Goal: Task Accomplishment & Management: Manage account settings

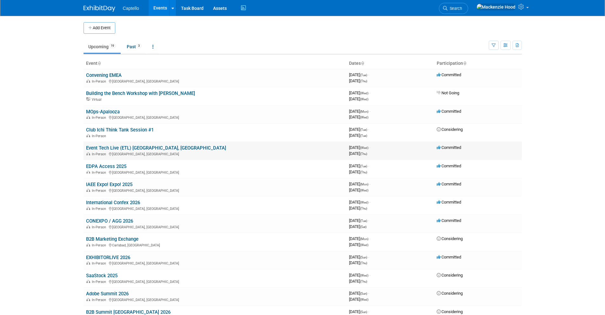
click at [103, 146] on link "Event Tech Live (ETL) [GEOGRAPHIC_DATA], [GEOGRAPHIC_DATA]" at bounding box center [156, 148] width 140 height 6
click at [118, 163] on link "EDPA Access 2025" at bounding box center [106, 166] width 40 height 6
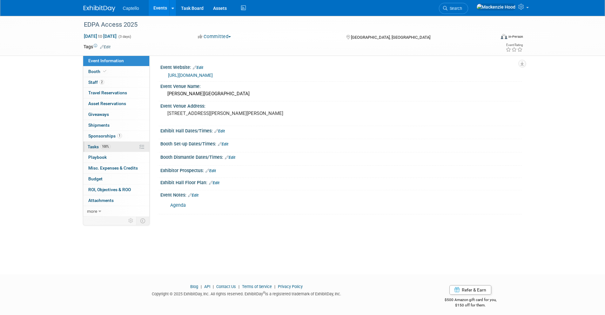
click at [120, 145] on link "100% Tasks 100%" at bounding box center [116, 147] width 66 height 10
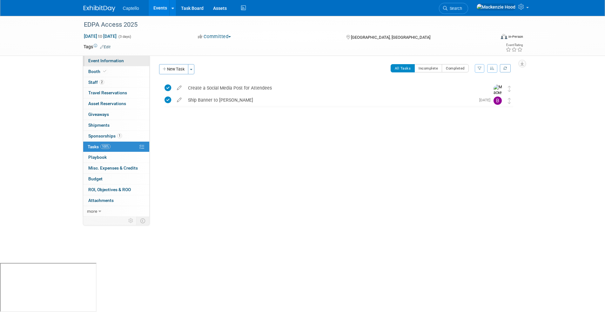
click at [128, 58] on link "Event Information" at bounding box center [116, 61] width 66 height 10
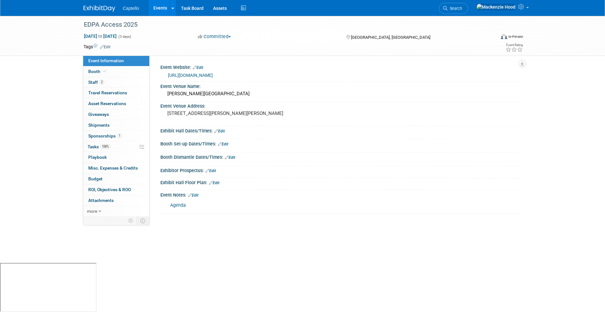
click at [91, 5] on link at bounding box center [102, 5] width 39 height 5
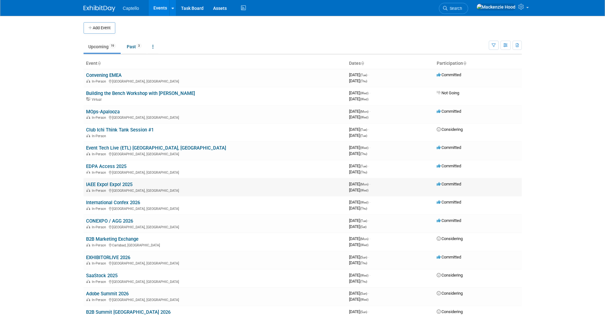
click at [122, 182] on link "IAEE Expo! Expo! 2025" at bounding box center [109, 185] width 46 height 6
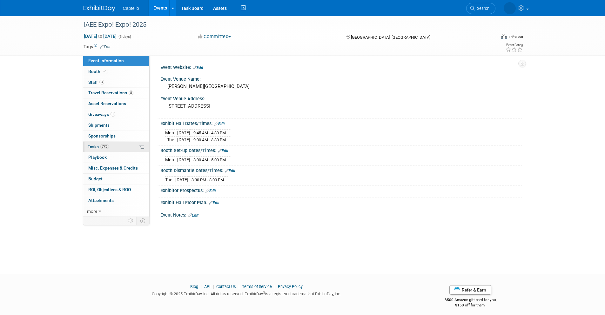
click at [119, 144] on link "77% Tasks 77%" at bounding box center [116, 147] width 66 height 10
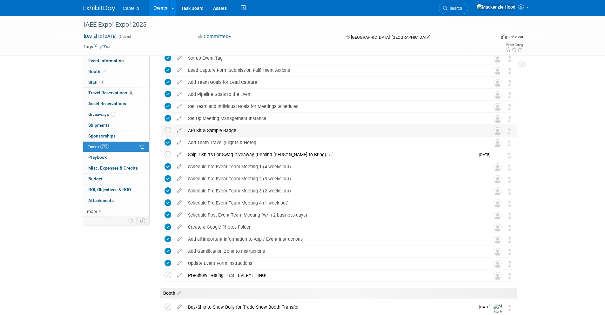
scroll to position [211, 0]
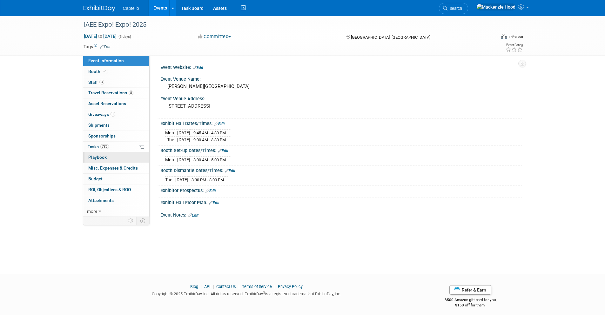
scroll to position [4, 0]
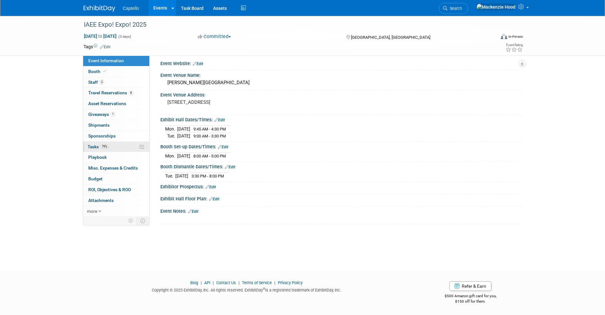
click at [129, 142] on link "79% Tasks 79%" at bounding box center [116, 147] width 66 height 10
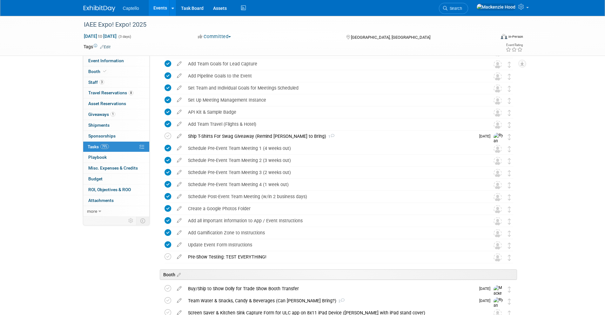
scroll to position [0, 0]
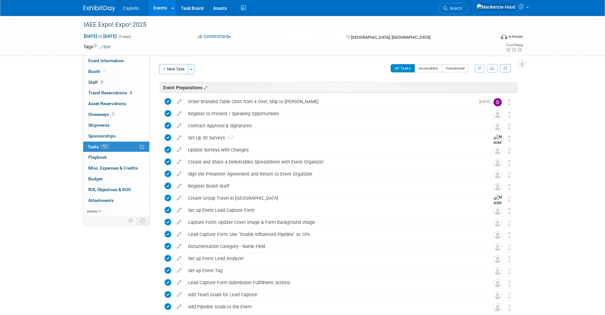
click at [97, 8] on img at bounding box center [99, 8] width 32 height 6
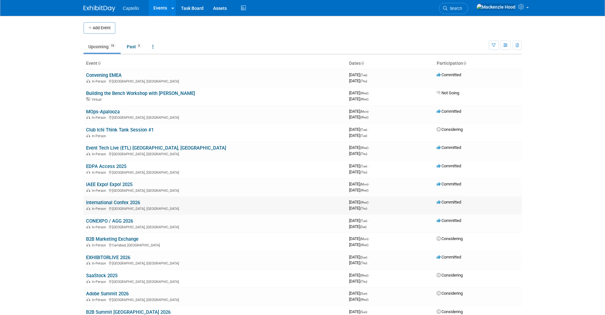
click at [110, 201] on link "International Confex 2026" at bounding box center [113, 203] width 54 height 6
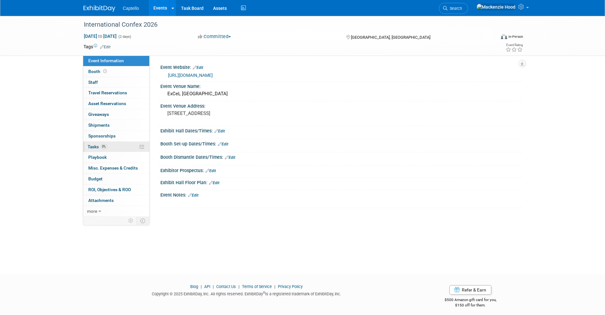
click at [117, 144] on link "0% Tasks 0%" at bounding box center [116, 147] width 66 height 10
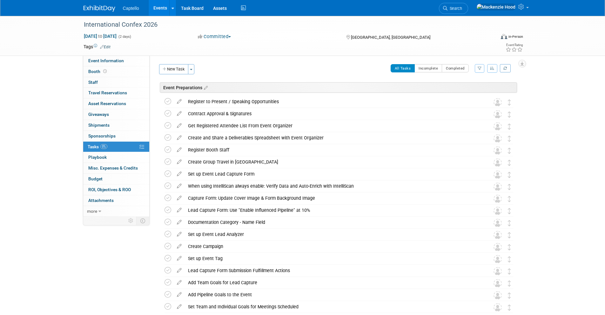
click at [314, 59] on div "Event Website: Edit [URL][DOMAIN_NAME] Event Venue Name: ExCeL [GEOGRAPHIC_DATA…" at bounding box center [335, 136] width 372 height 161
click at [179, 113] on icon at bounding box center [179, 112] width 11 height 8
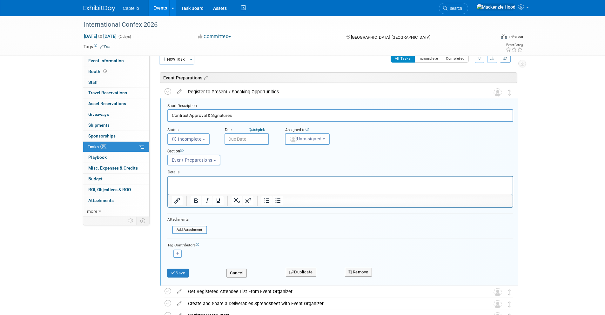
scroll to position [15, 0]
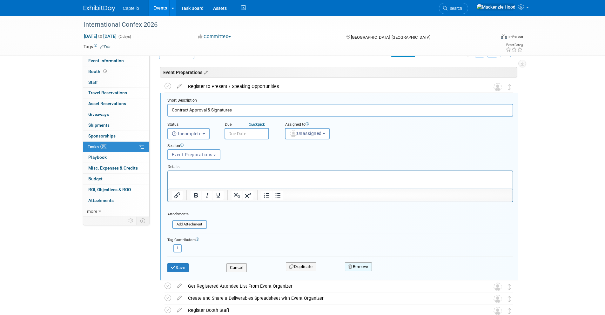
click at [354, 267] on button "Remove" at bounding box center [358, 266] width 27 height 9
click at [391, 270] on icon at bounding box center [389, 271] width 4 height 3
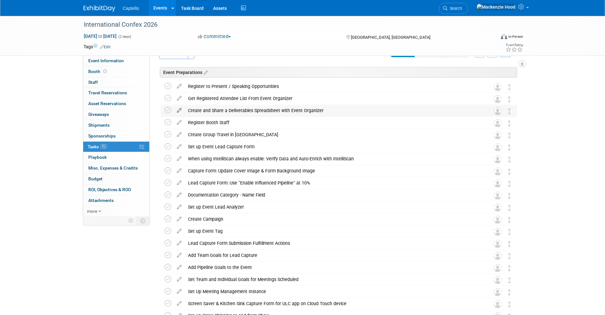
click at [179, 110] on icon at bounding box center [179, 109] width 11 height 8
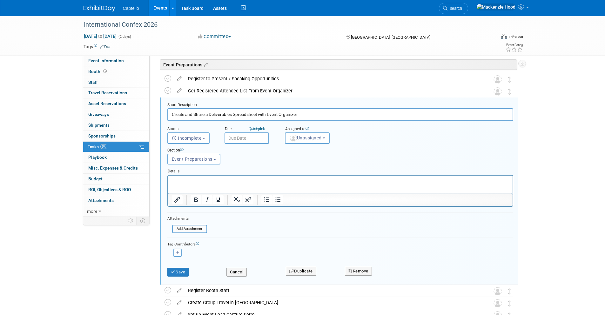
scroll to position [27, 0]
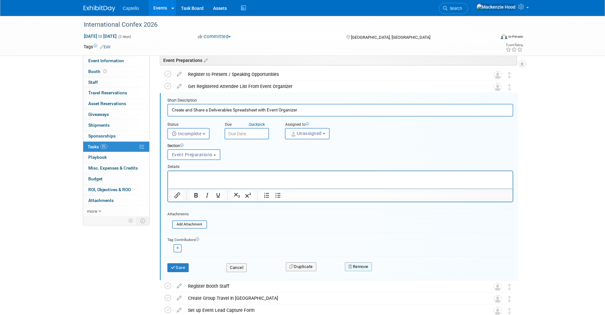
click at [368, 266] on button "Remove" at bounding box center [358, 266] width 27 height 9
click at [396, 271] on link "Yes" at bounding box center [394, 272] width 18 height 10
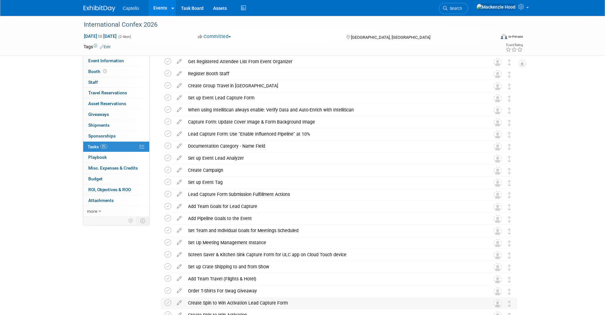
scroll to position [0, 0]
